Goal: Check status: Check status

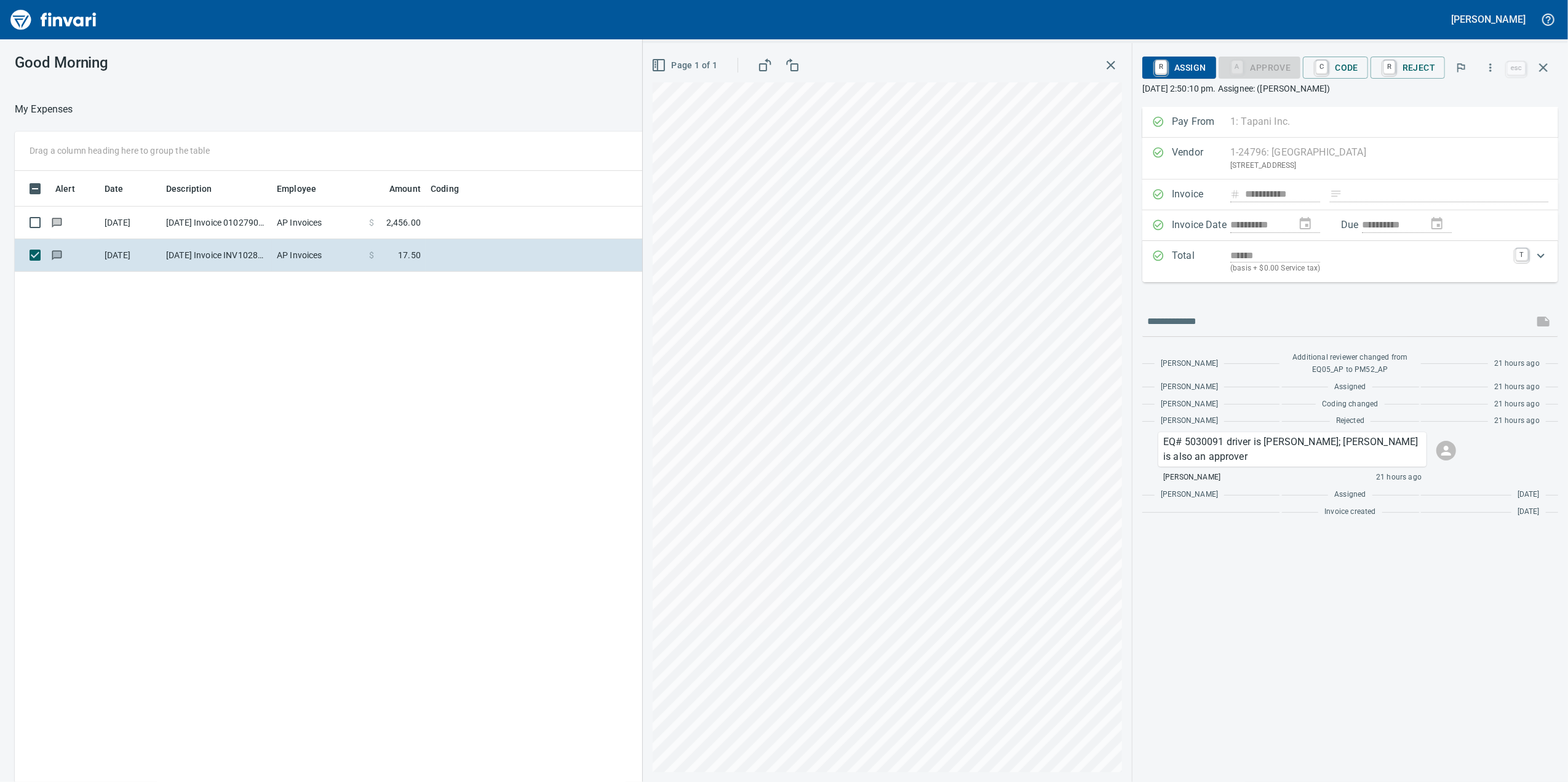
scroll to position [635, 1206]
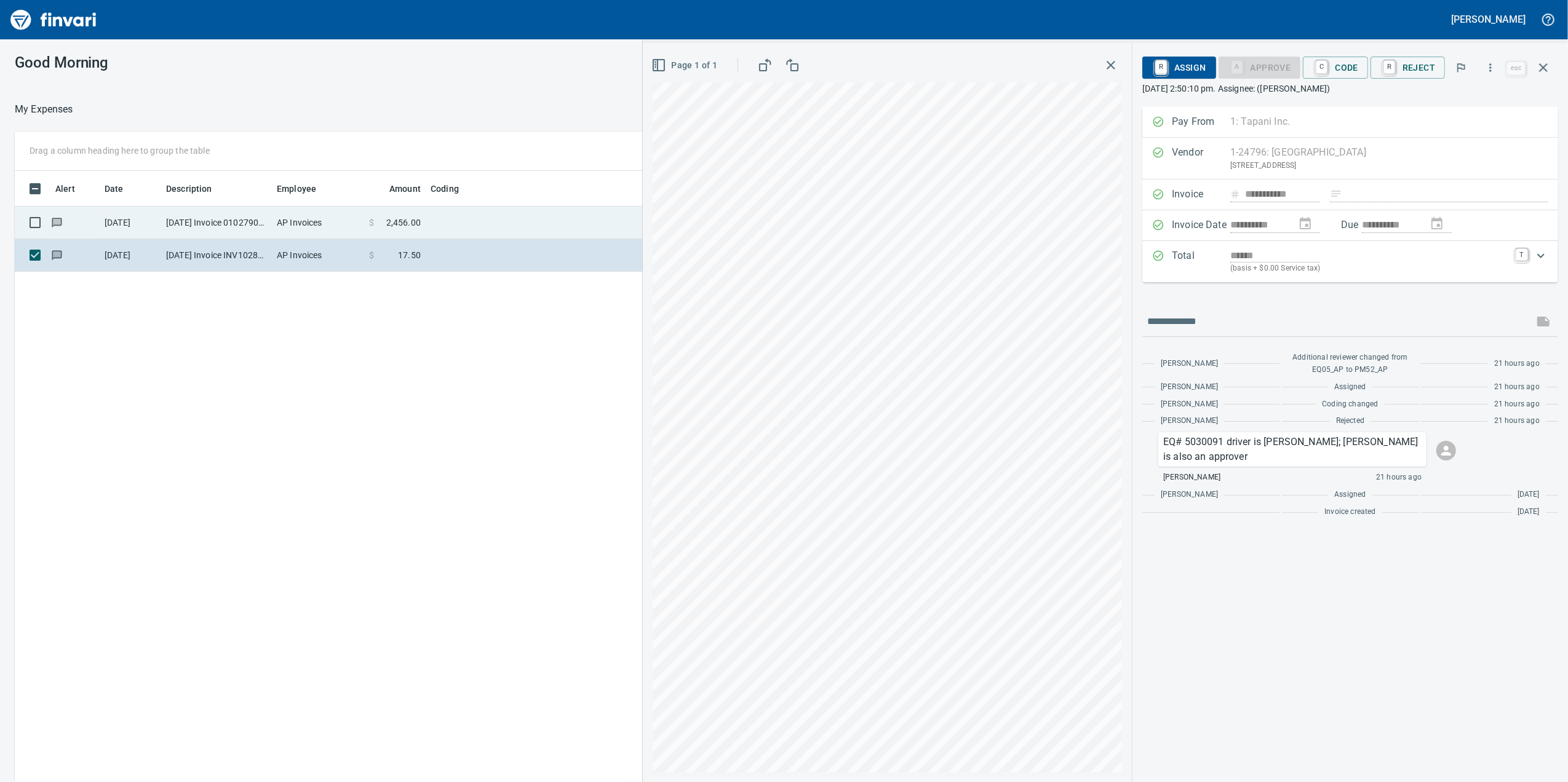
click at [422, 232] on td "$ 2,456.00" at bounding box center [395, 223] width 61 height 33
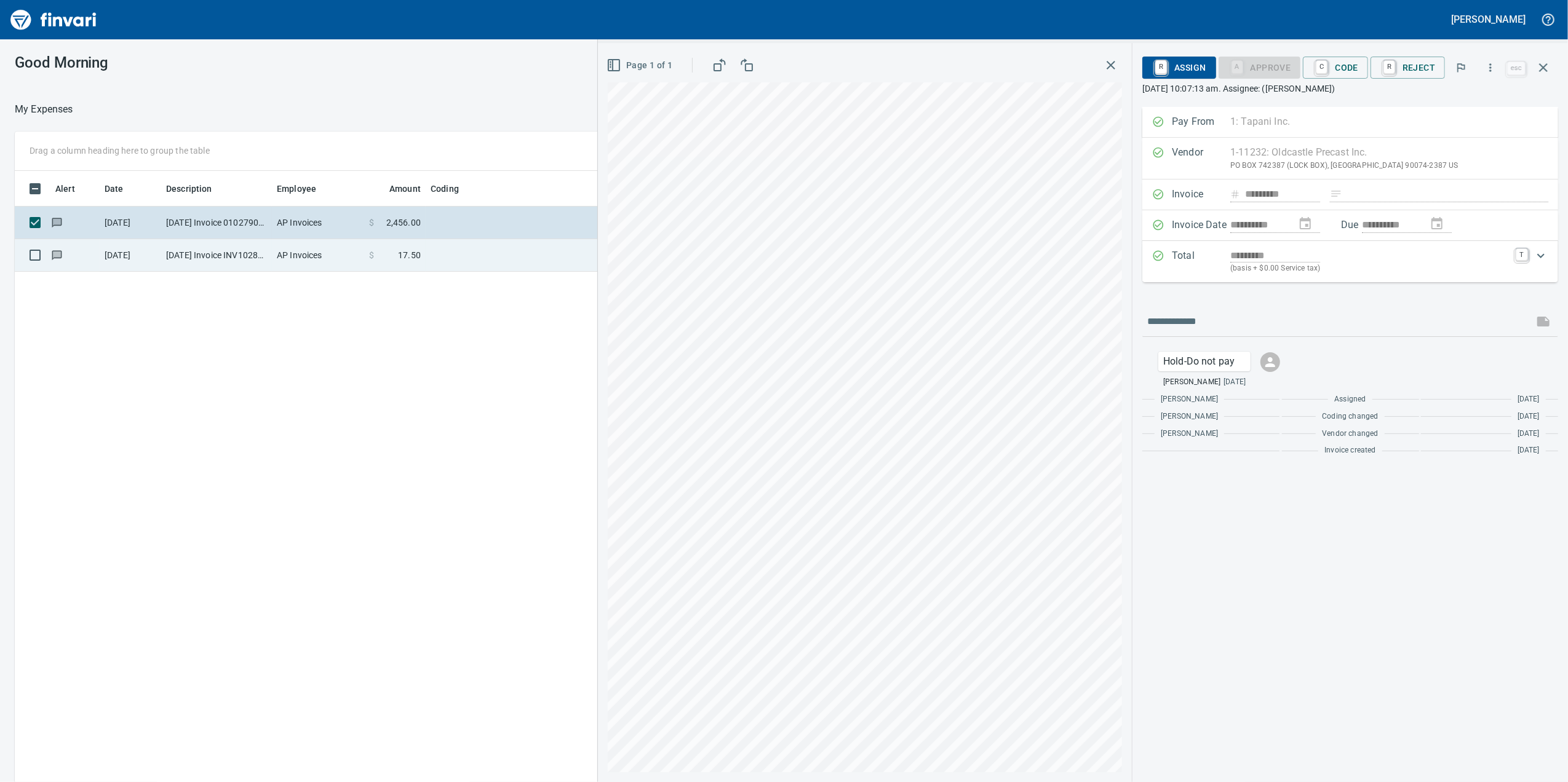
click at [367, 252] on td "$ 17.50" at bounding box center [395, 255] width 61 height 33
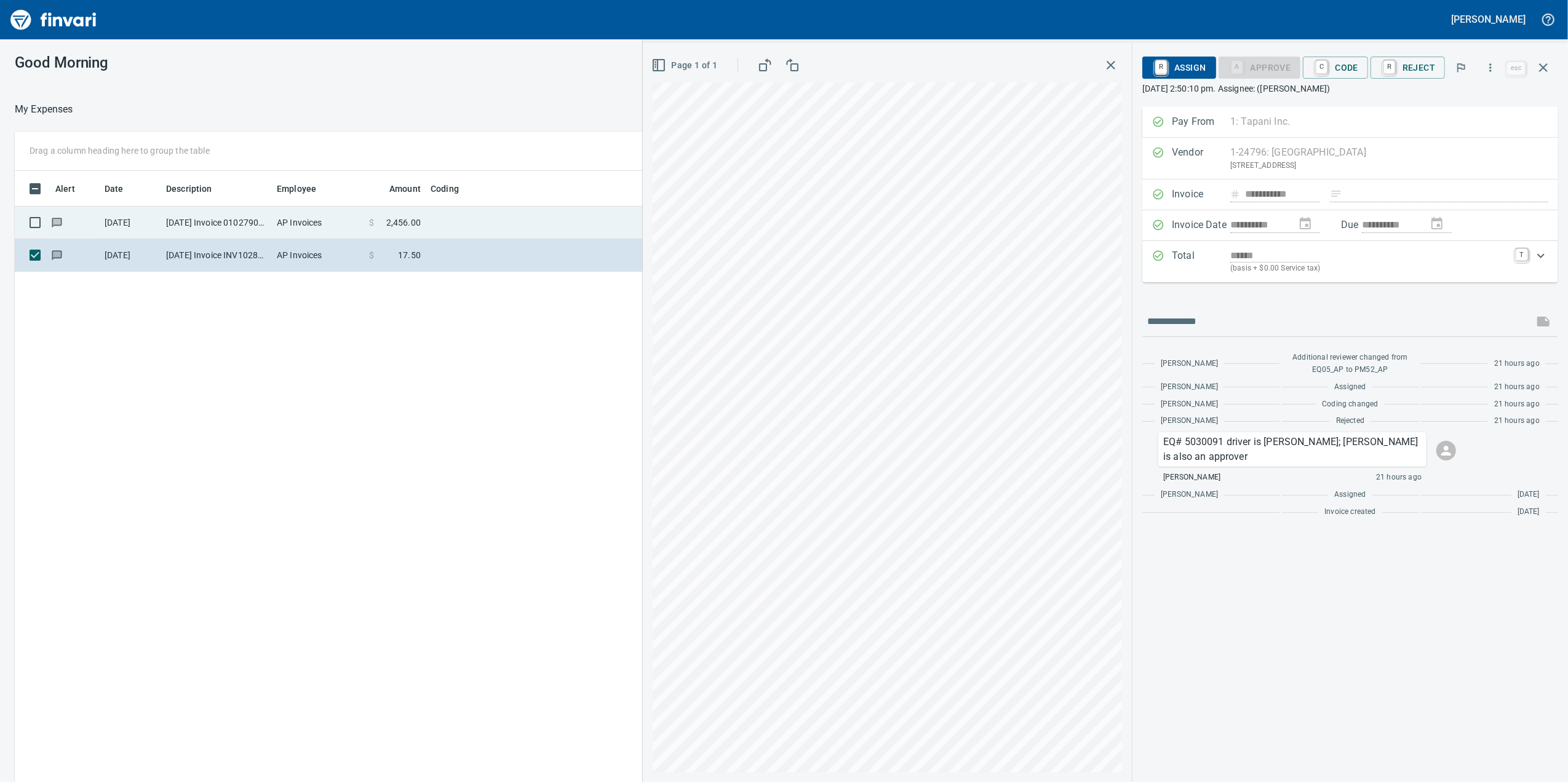
click at [348, 234] on td "AP Invoices" at bounding box center [318, 223] width 92 height 33
